Goal: Obtain resource: Download file/media

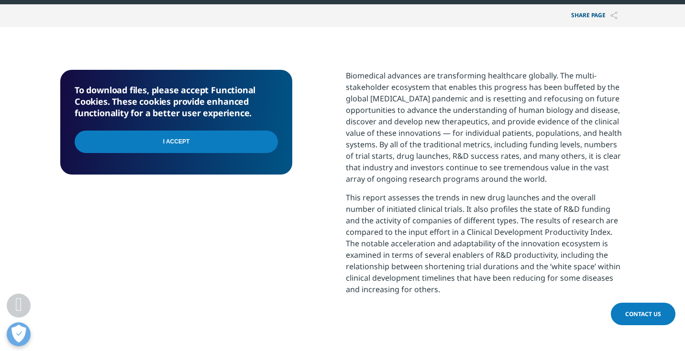
scroll to position [256, 564]
click at [225, 142] on input "I Accept" at bounding box center [176, 142] width 203 height 22
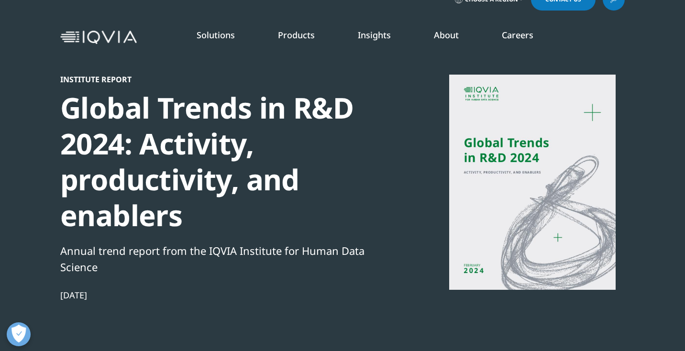
scroll to position [18, 0]
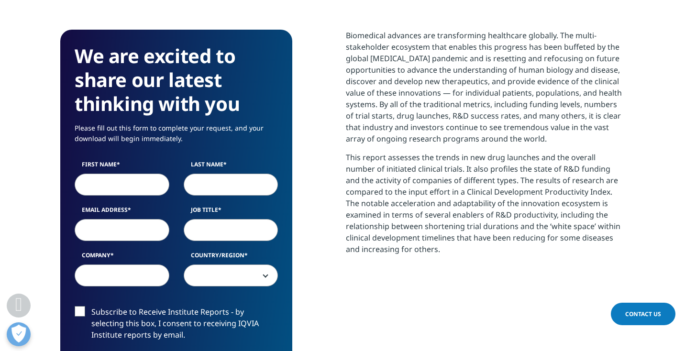
scroll to position [481, 0]
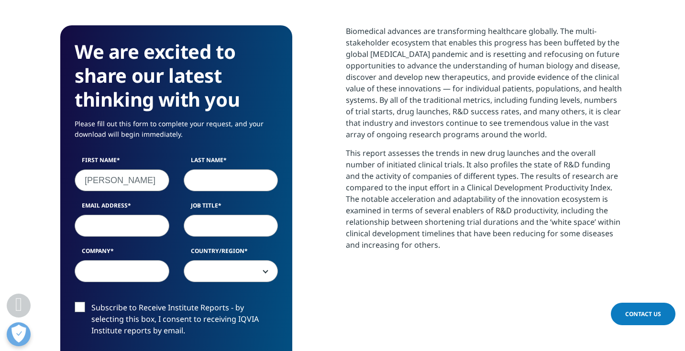
type input "Scott"
type input "Mollot"
type input "scott.molloy@medable.com"
type input "C"
type input "Director, Demand Gen"
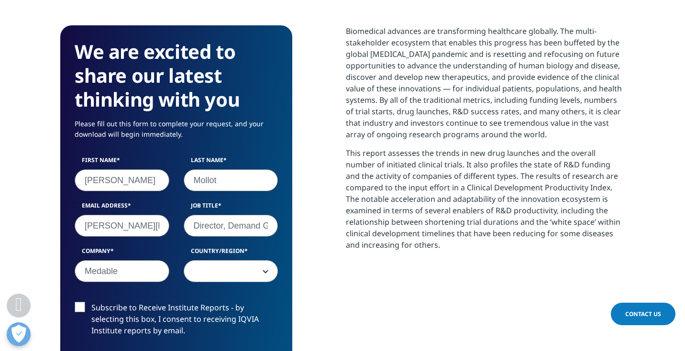
type input "Medable"
click at [240, 271] on span at bounding box center [231, 272] width 94 height 22
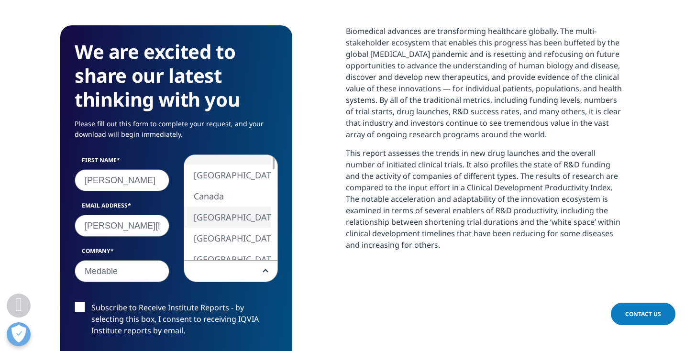
select select "[GEOGRAPHIC_DATA]"
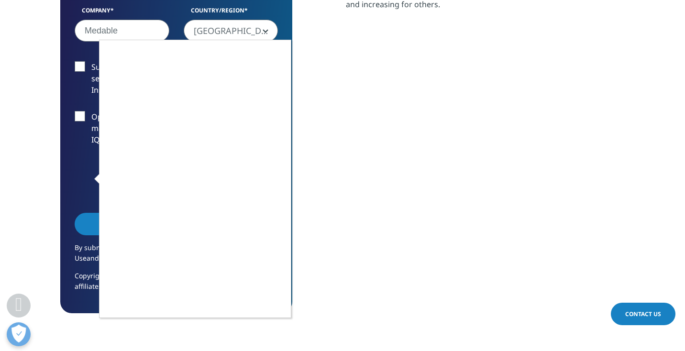
scroll to position [719, 0]
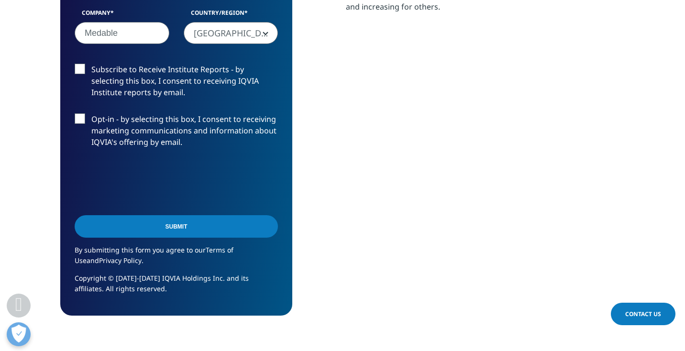
click at [187, 227] on input "Submit" at bounding box center [176, 226] width 203 height 22
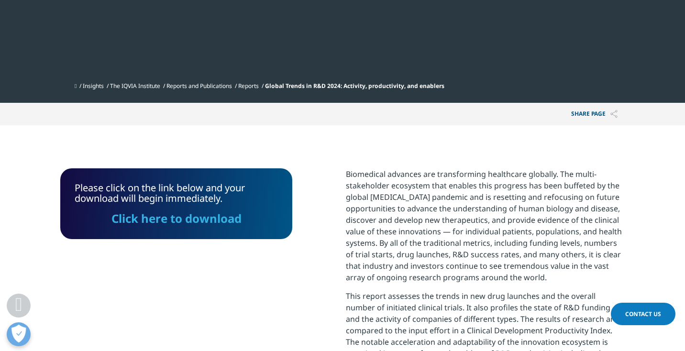
scroll to position [329, 0]
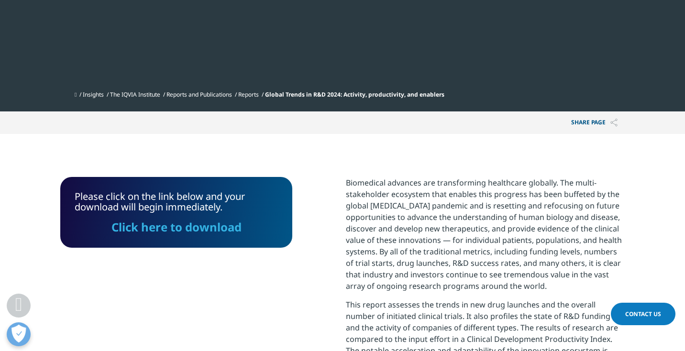
click at [221, 225] on link "Click here to download" at bounding box center [176, 227] width 130 height 16
